Goal: Information Seeking & Learning: Check status

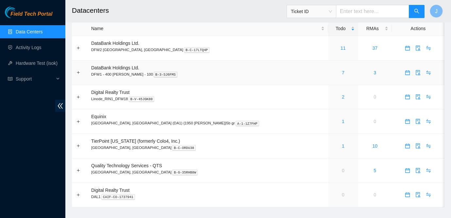
scroll to position [9, 0]
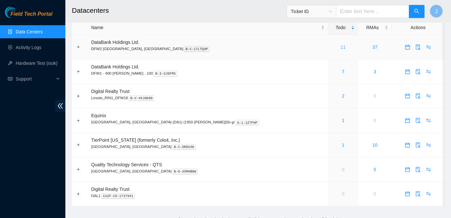
click at [341, 46] on link "11" at bounding box center [343, 46] width 5 height 5
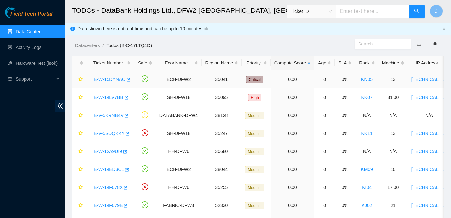
click at [118, 80] on link "B-W-15DYNAO" at bounding box center [110, 79] width 32 height 5
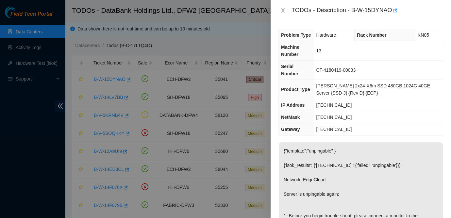
click at [287, 12] on button "Close" at bounding box center [283, 11] width 9 height 6
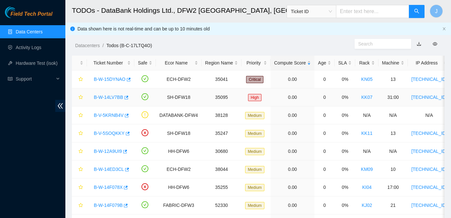
click at [103, 95] on link "B-W-14LV7BB" at bounding box center [108, 97] width 29 height 5
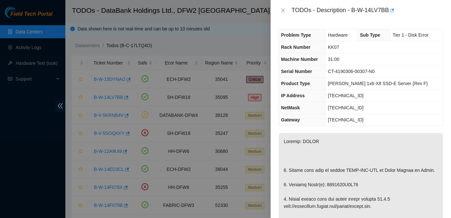
click at [284, 7] on div "TODOs - Description - B-W-14LV7BB" at bounding box center [361, 10] width 165 height 10
click at [281, 14] on div "TODOs - Description - B-W-14LV7BB" at bounding box center [361, 10] width 165 height 10
click at [282, 8] on icon "close" at bounding box center [283, 10] width 5 height 5
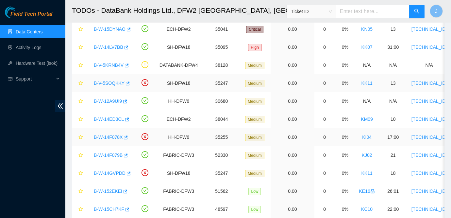
scroll to position [64, 0]
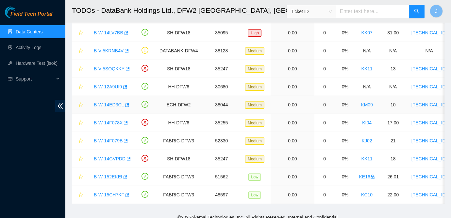
click at [107, 103] on link "B-W-14ED3CL" at bounding box center [109, 104] width 30 height 5
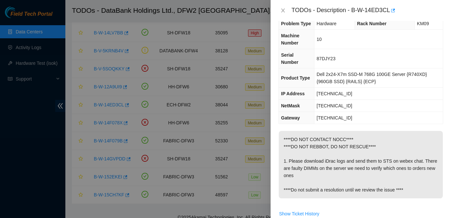
scroll to position [15, 0]
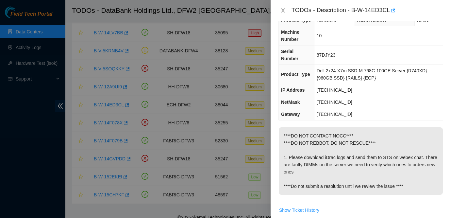
click at [283, 12] on icon "close" at bounding box center [283, 10] width 5 height 5
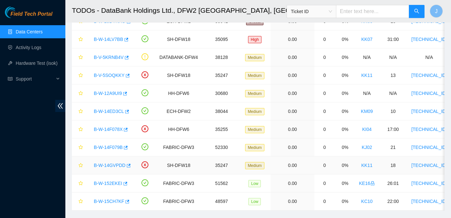
scroll to position [57, 0]
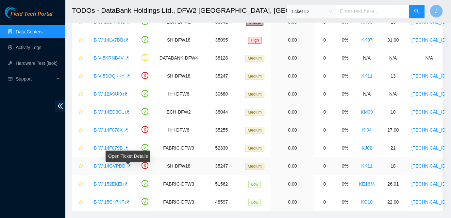
click at [115, 164] on link "B-W-14GVPDD" at bounding box center [110, 165] width 32 height 5
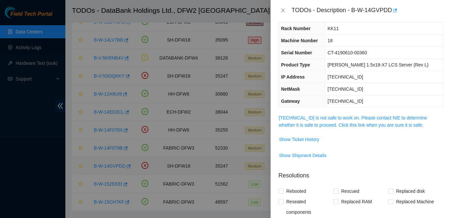
scroll to position [15, 0]
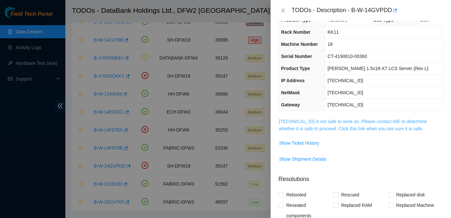
click at [333, 128] on link "104.123.156.21 is not safe to work on. Please contact NIE to determine whether …" at bounding box center [353, 125] width 148 height 12
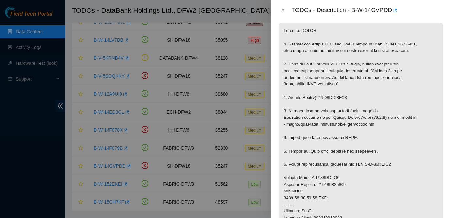
scroll to position [122, 0]
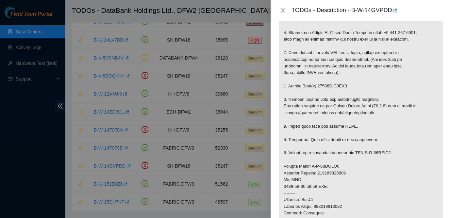
click at [281, 12] on icon "close" at bounding box center [283, 10] width 5 height 5
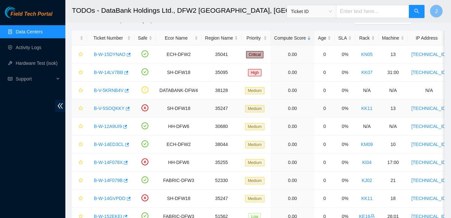
scroll to position [23, 0]
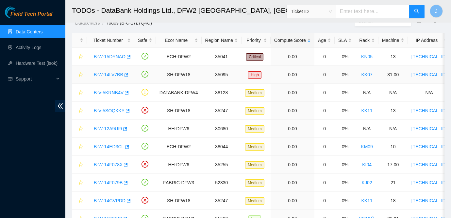
click at [107, 72] on link "B-W-14LV7BB" at bounding box center [108, 74] width 29 height 5
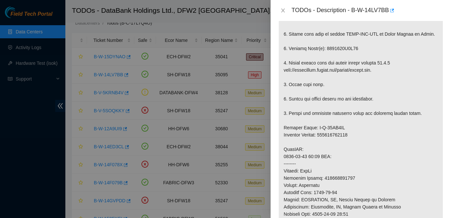
scroll to position [137, 0]
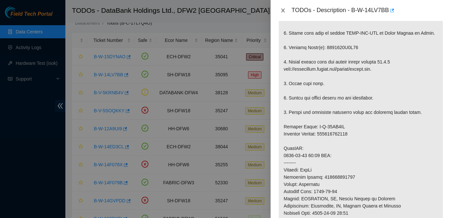
click at [280, 9] on button "Close" at bounding box center [283, 11] width 9 height 6
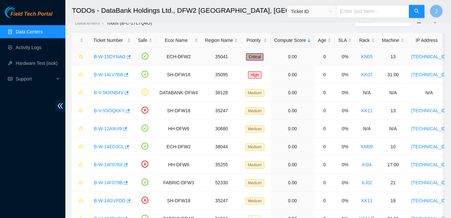
scroll to position [147, 0]
click at [108, 73] on link "B-W-14LV7BB" at bounding box center [108, 74] width 29 height 5
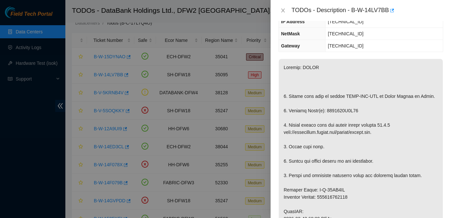
scroll to position [50, 0]
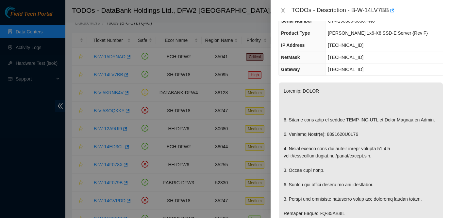
click at [285, 11] on icon "close" at bounding box center [283, 10] width 5 height 5
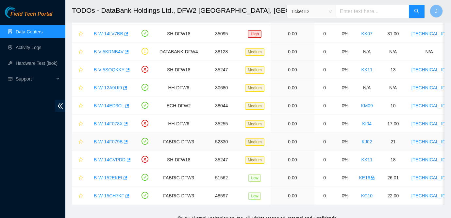
scroll to position [71, 0]
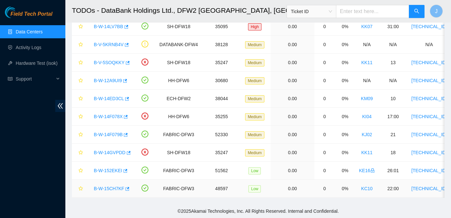
click at [113, 189] on link "B-W-15CH7KF" at bounding box center [109, 188] width 30 height 5
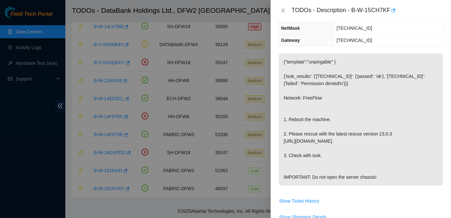
scroll to position [80, 0]
click at [283, 9] on icon "close" at bounding box center [283, 10] width 5 height 5
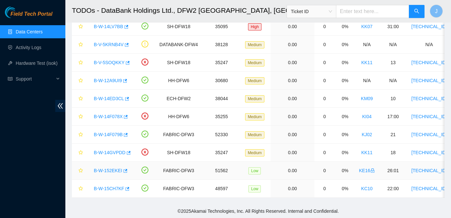
click at [110, 170] on link "B-W-152EKEI" at bounding box center [108, 170] width 28 height 5
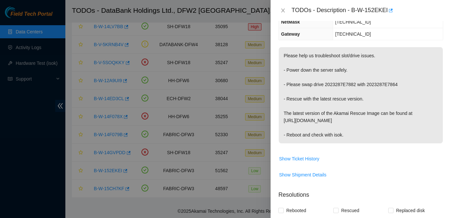
scroll to position [86, 0]
click at [282, 9] on icon "close" at bounding box center [283, 10] width 5 height 5
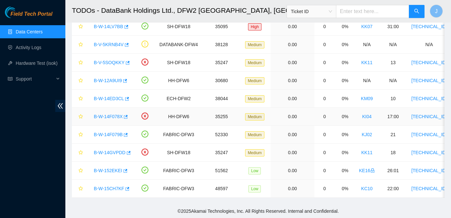
scroll to position [108, 0]
click at [116, 153] on link "B-W-14GVPDD" at bounding box center [110, 152] width 32 height 5
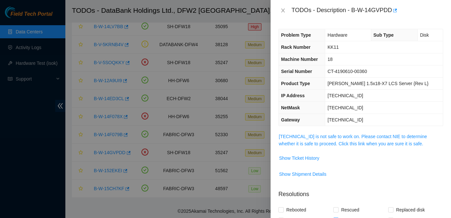
scroll to position [2, 0]
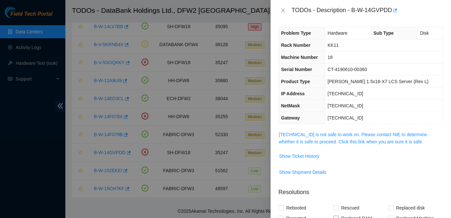
click at [342, 138] on span "104.123.156.21 is not safe to work on. Please contact NIE to determine whether …" at bounding box center [361, 138] width 164 height 14
click at [336, 133] on link "104.123.156.21 is not safe to work on. Please contact NIE to determine whether …" at bounding box center [353, 138] width 148 height 12
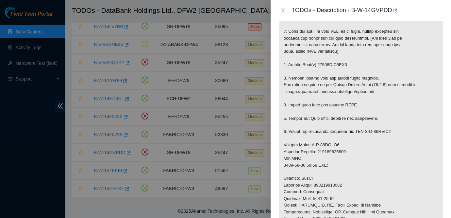
scroll to position [146, 0]
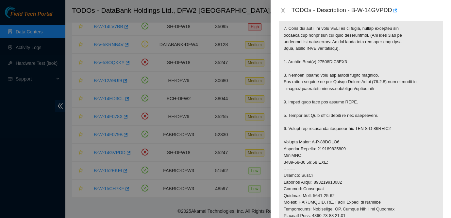
click at [283, 12] on icon "close" at bounding box center [283, 10] width 5 height 5
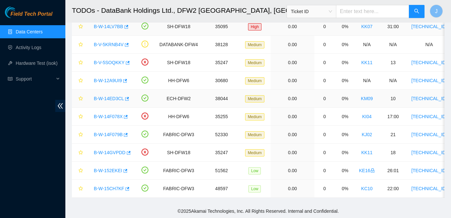
scroll to position [167, 0]
click at [105, 136] on link "B-W-14F079B" at bounding box center [108, 134] width 29 height 5
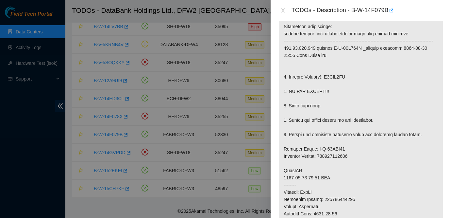
scroll to position [116, 0]
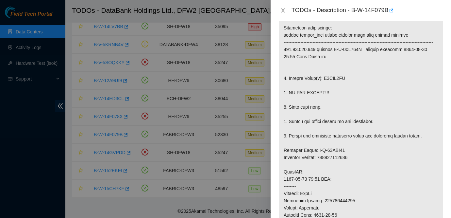
click at [282, 12] on icon "close" at bounding box center [283, 10] width 5 height 5
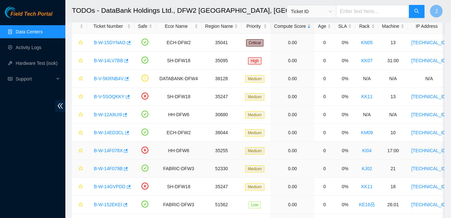
scroll to position [35, 0]
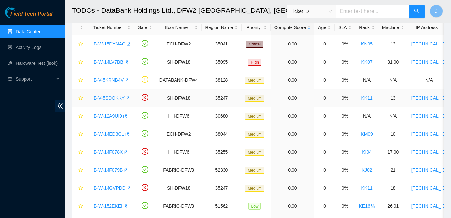
click at [113, 99] on link "B-V-5SOQKKY" at bounding box center [109, 97] width 31 height 5
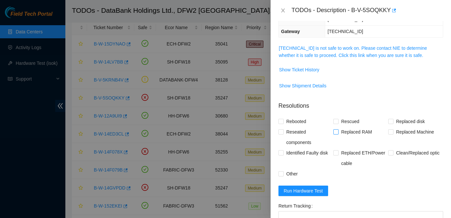
scroll to position [31, 0]
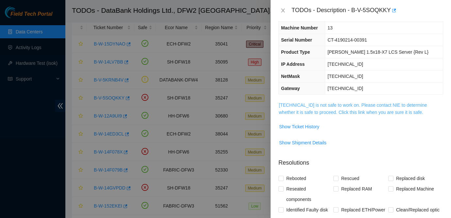
click at [326, 106] on link "104.123.156.16 is not safe to work on. Please contact NIE to determine whether …" at bounding box center [353, 108] width 148 height 12
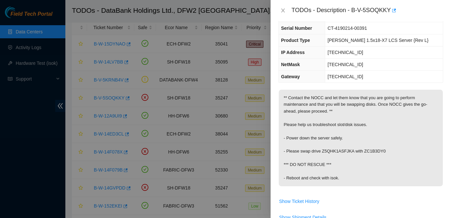
scroll to position [0, 0]
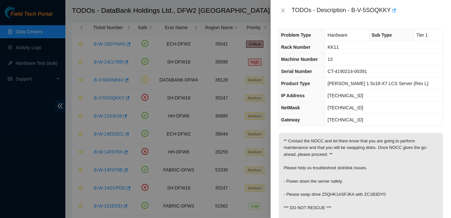
click at [282, 14] on div "TODOs - Description - B-V-5SOQKKY" at bounding box center [361, 10] width 165 height 10
click at [283, 9] on icon "close" at bounding box center [283, 10] width 5 height 5
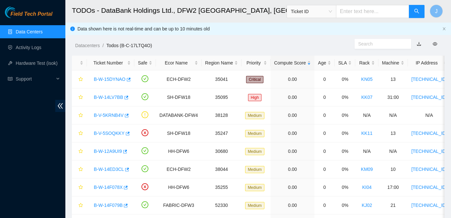
click at [33, 29] on link "Data Centers" at bounding box center [29, 31] width 27 height 5
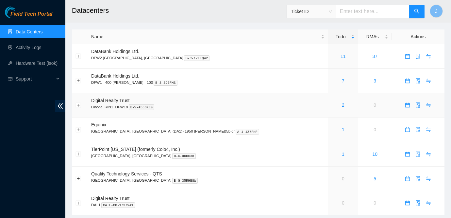
scroll to position [4, 0]
